Goal: Task Accomplishment & Management: Complete application form

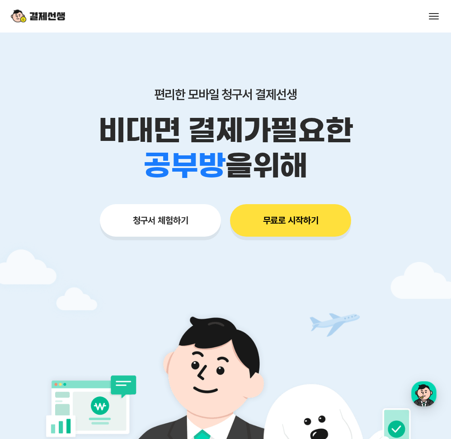
click at [291, 223] on button "무료로 시작하기" at bounding box center [290, 220] width 121 height 33
click at [306, 217] on button "무료로 시작하기" at bounding box center [290, 220] width 121 height 33
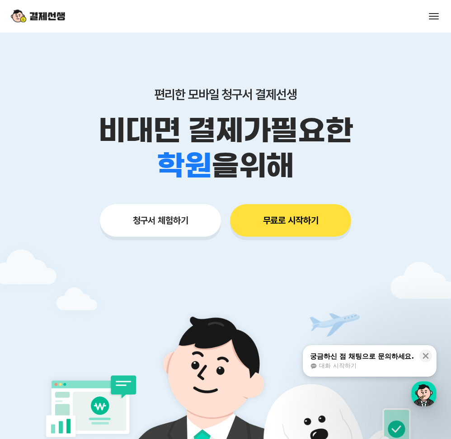
click at [325, 223] on button "무료로 시작하기" at bounding box center [290, 220] width 121 height 33
click at [423, 358] on icon at bounding box center [426, 356] width 6 height 6
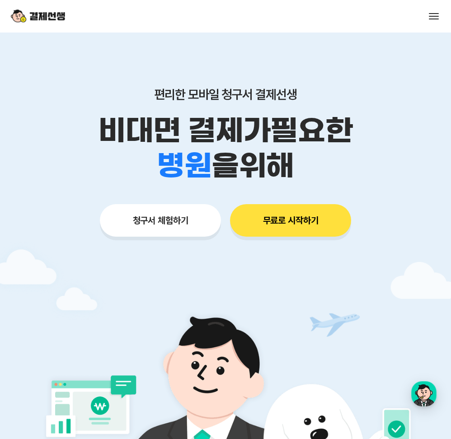
click at [300, 214] on button "무료로 시작하기" at bounding box center [290, 220] width 121 height 33
